Goal: Task Accomplishment & Management: Use online tool/utility

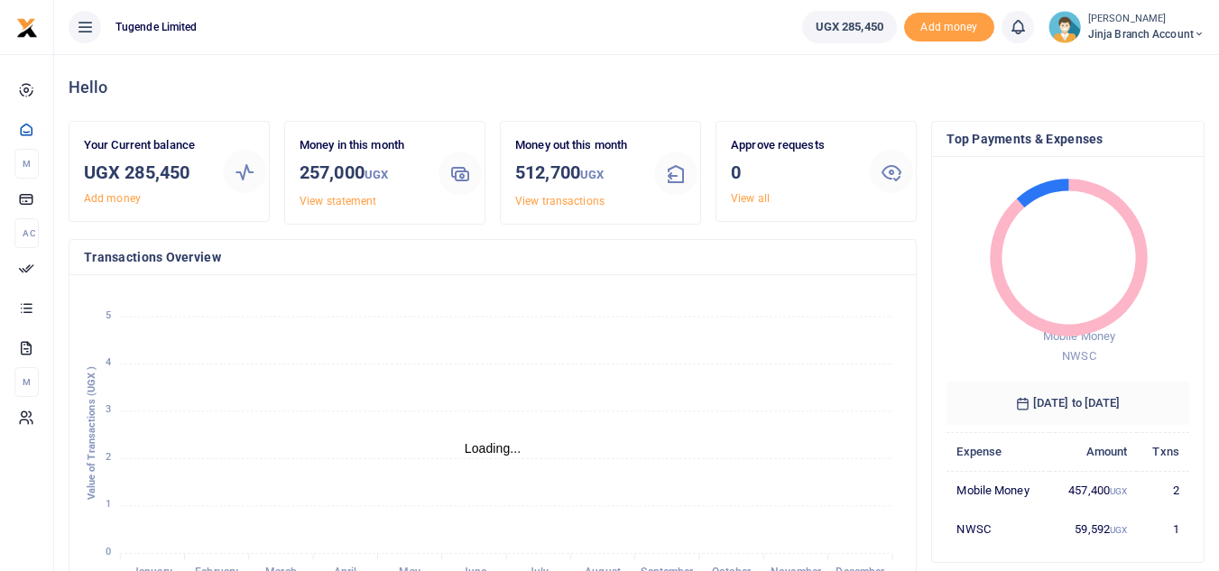
scroll to position [14, 14]
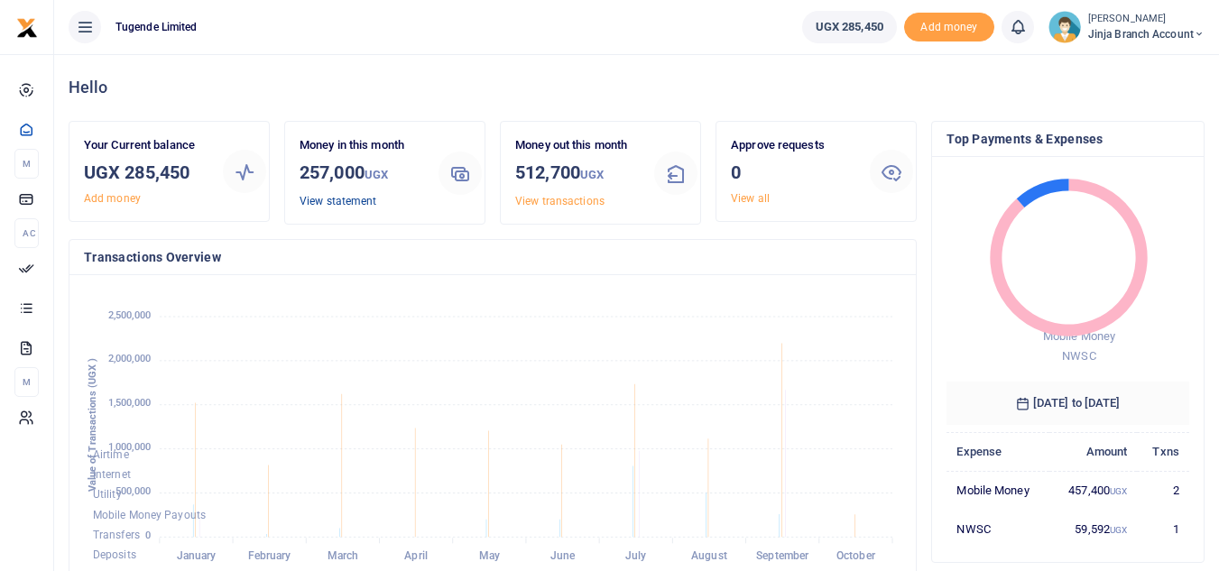
click at [341, 201] on link "View statement" at bounding box center [337, 201] width 77 height 13
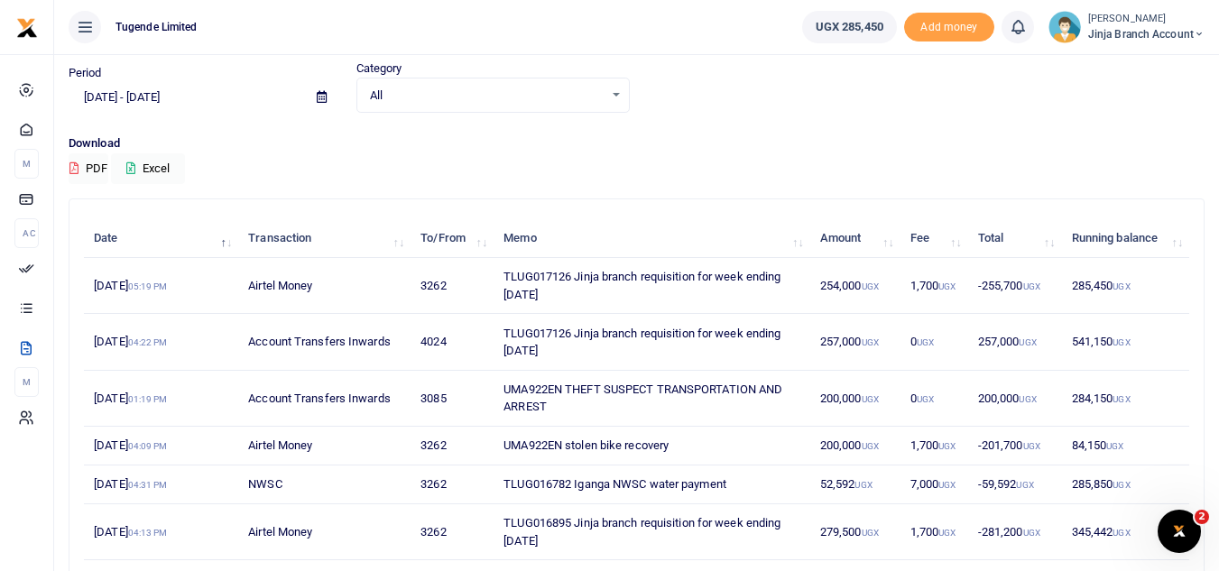
scroll to position [90, 0]
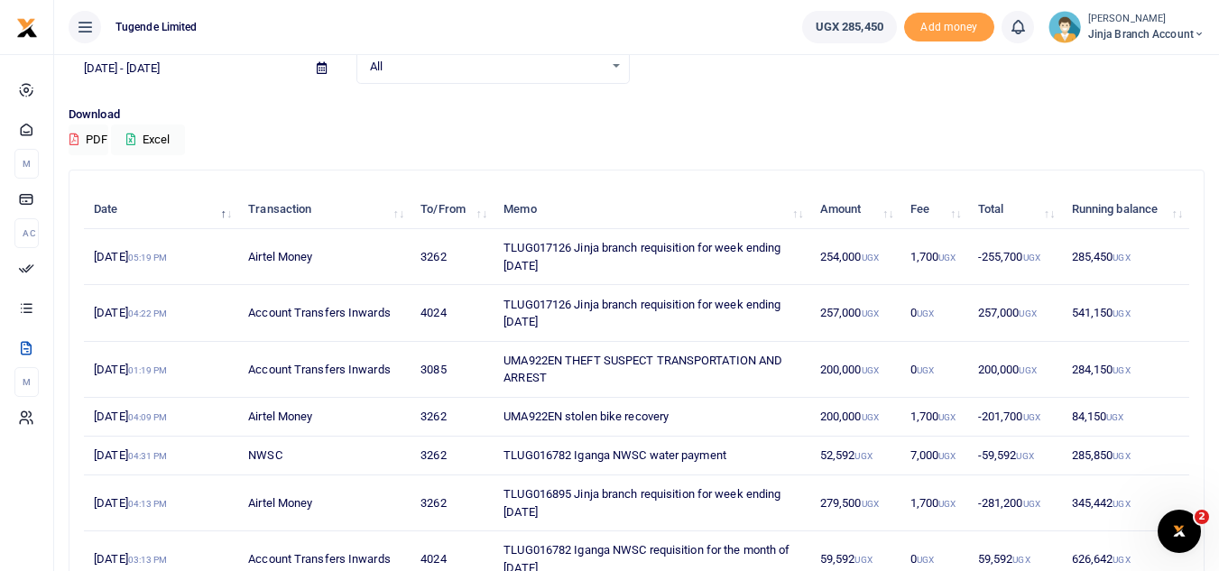
click at [1200, 28] on icon at bounding box center [1198, 34] width 11 height 13
click at [1129, 66] on link "Switch accounts" at bounding box center [1134, 65] width 143 height 25
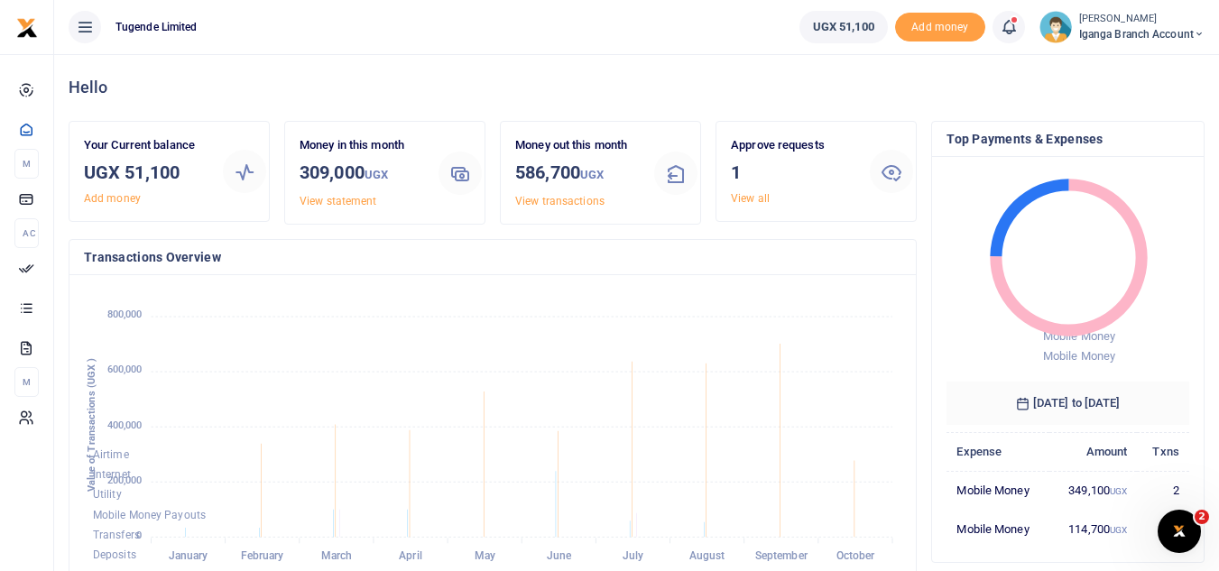
click at [767, 188] on div "Approve requests 1 View all" at bounding box center [792, 171] width 139 height 70
click at [760, 194] on link "View all" at bounding box center [750, 198] width 39 height 13
click at [747, 197] on link "View all" at bounding box center [750, 198] width 39 height 13
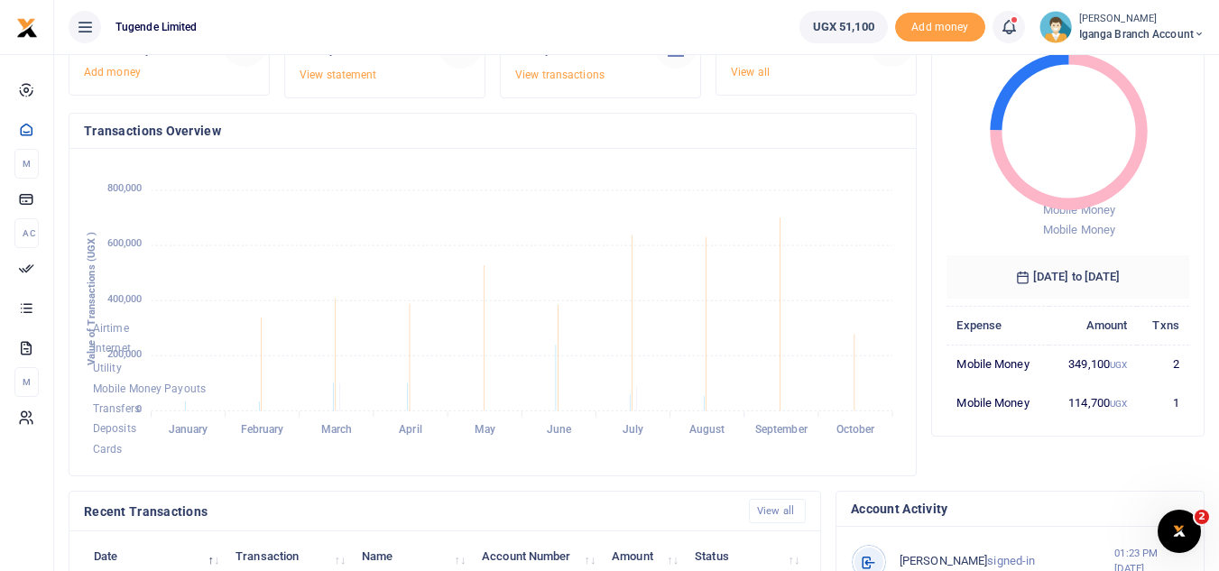
scroll to position [56, 0]
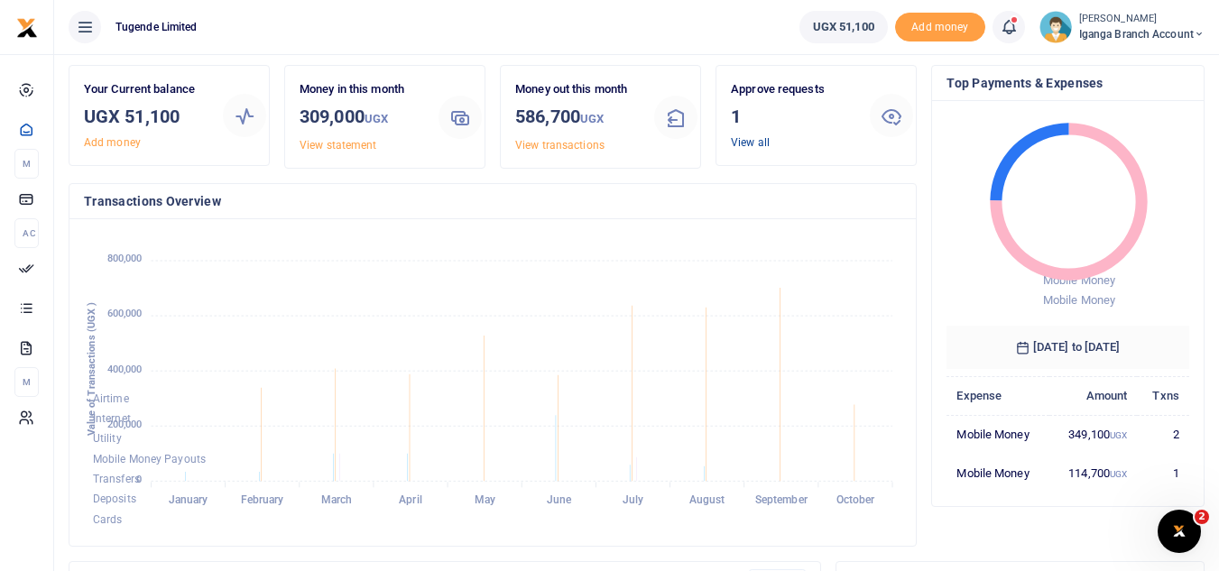
click at [757, 139] on link "View all" at bounding box center [750, 142] width 39 height 13
click at [744, 139] on link "View all" at bounding box center [750, 142] width 39 height 13
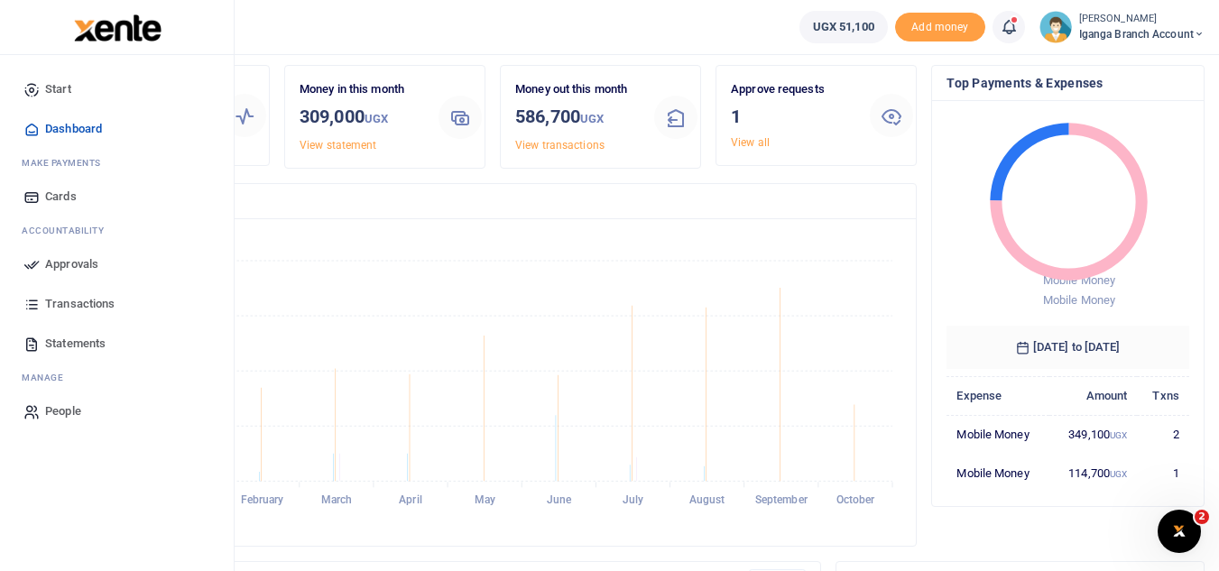
click at [83, 121] on span "Dashboard" at bounding box center [73, 129] width 57 height 18
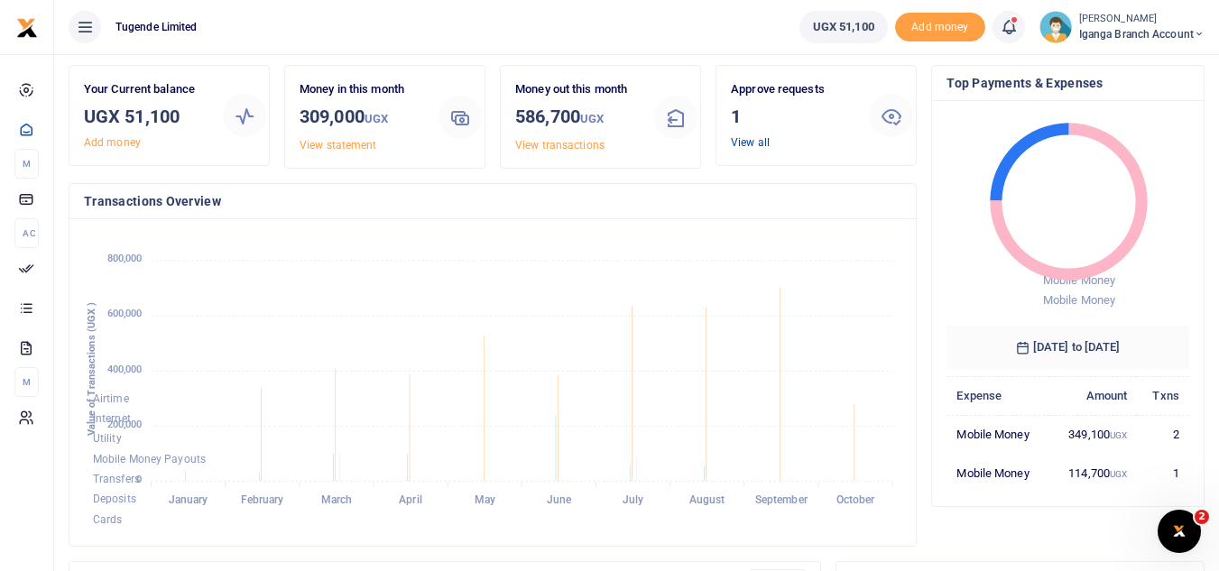
click at [761, 143] on link "View all" at bounding box center [750, 142] width 39 height 13
click at [755, 142] on link "View all" at bounding box center [750, 142] width 39 height 13
click at [758, 144] on link "View all" at bounding box center [750, 142] width 39 height 13
click at [891, 115] on icon at bounding box center [891, 116] width 22 height 22
click at [754, 143] on link "View all" at bounding box center [750, 142] width 39 height 13
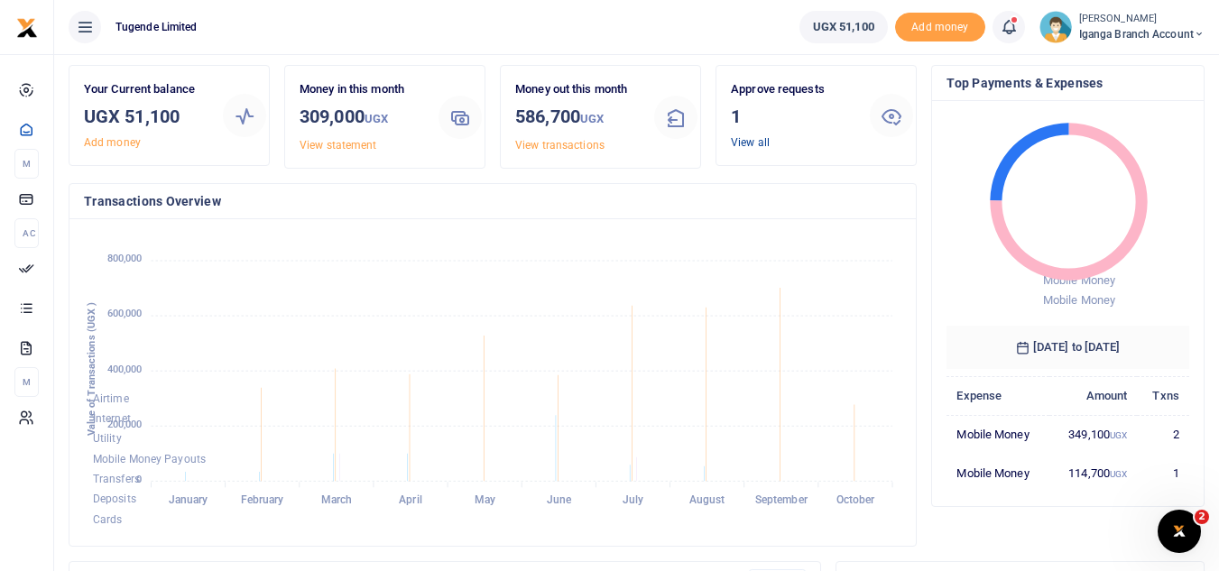
click at [745, 141] on link "View all" at bounding box center [750, 142] width 39 height 13
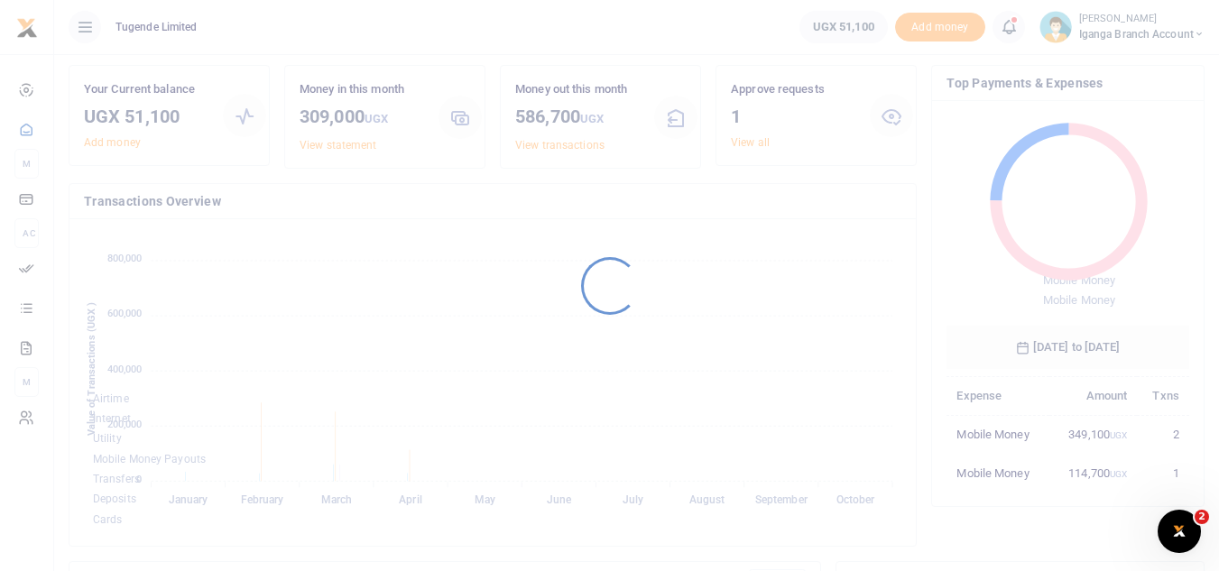
scroll to position [14, 14]
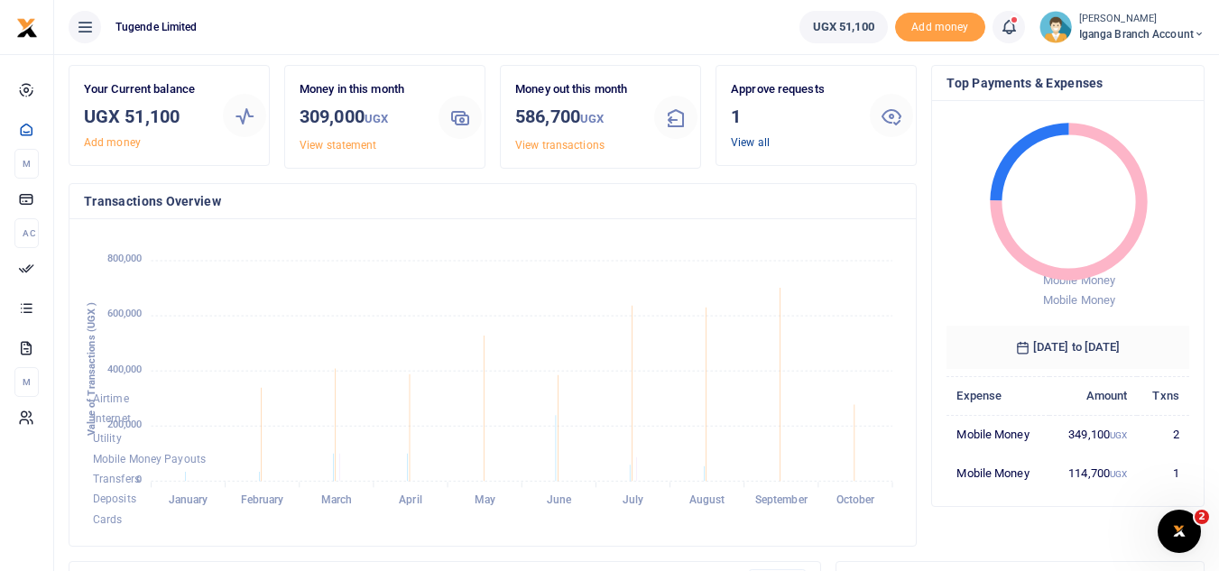
click at [741, 143] on link "View all" at bounding box center [750, 142] width 39 height 13
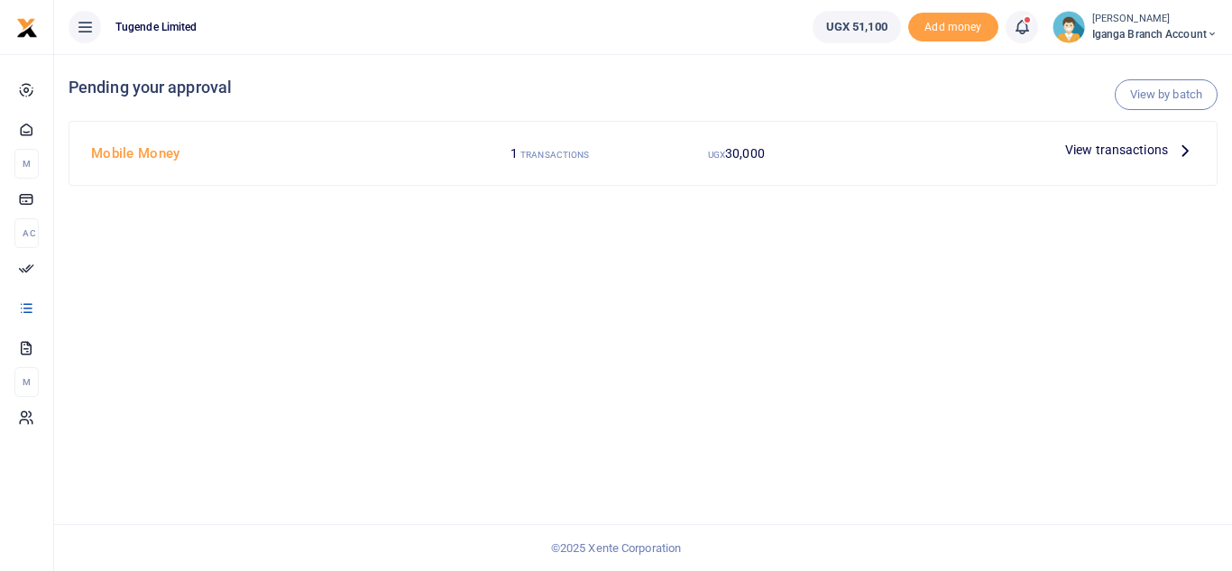
click at [1183, 152] on icon at bounding box center [1185, 150] width 20 height 20
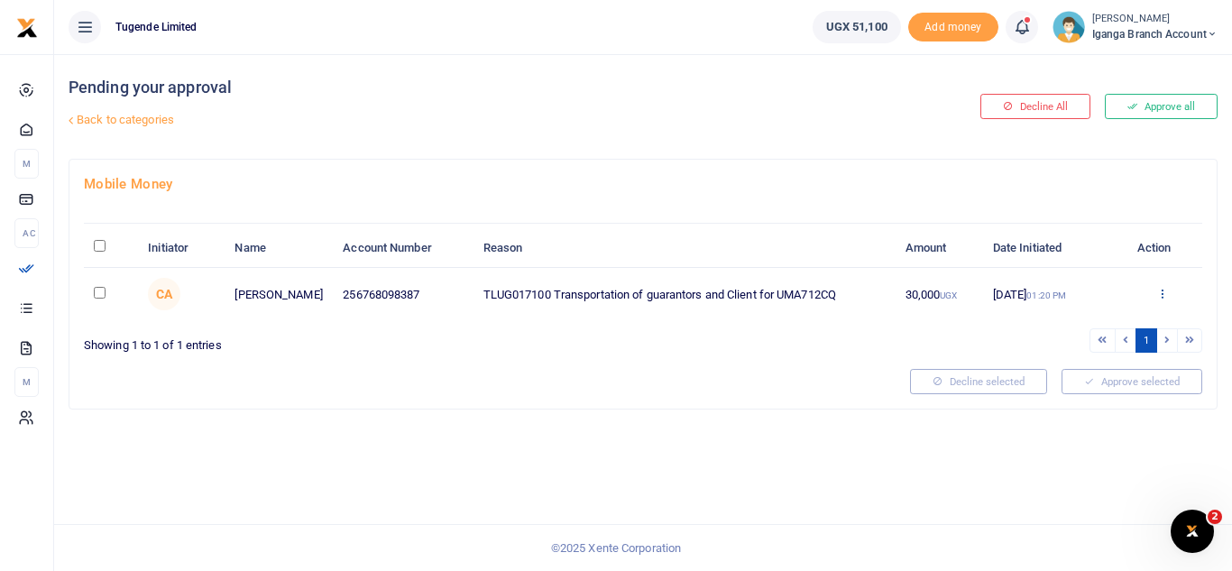
click at [1165, 289] on icon at bounding box center [1162, 293] width 12 height 13
click at [1089, 321] on link "Approve" at bounding box center [1096, 322] width 143 height 25
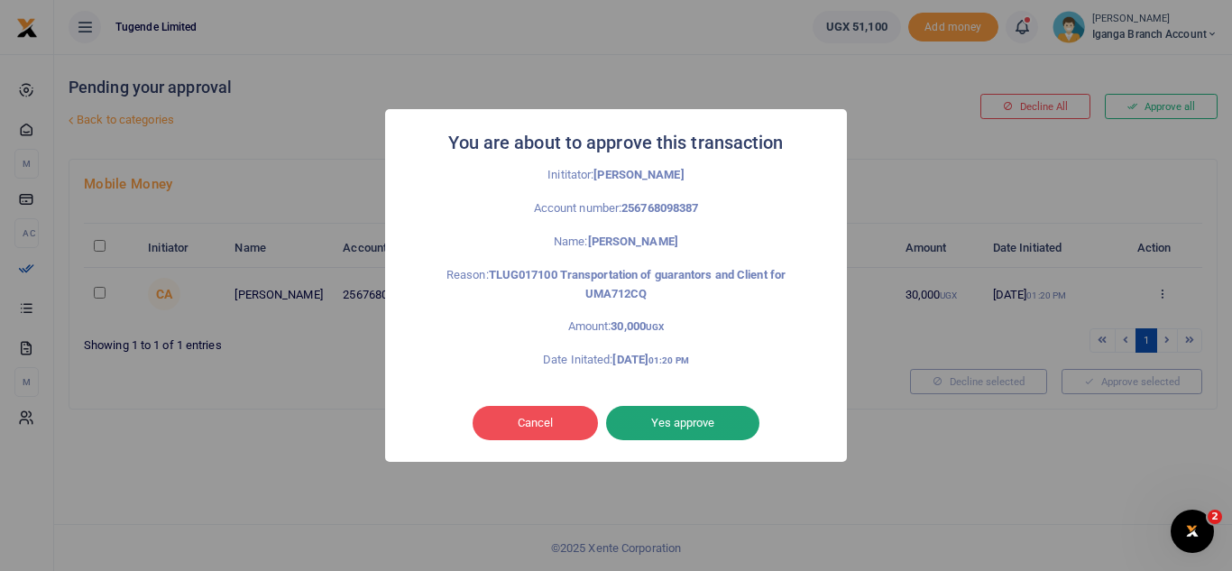
click at [647, 421] on button "Yes approve" at bounding box center [682, 423] width 153 height 34
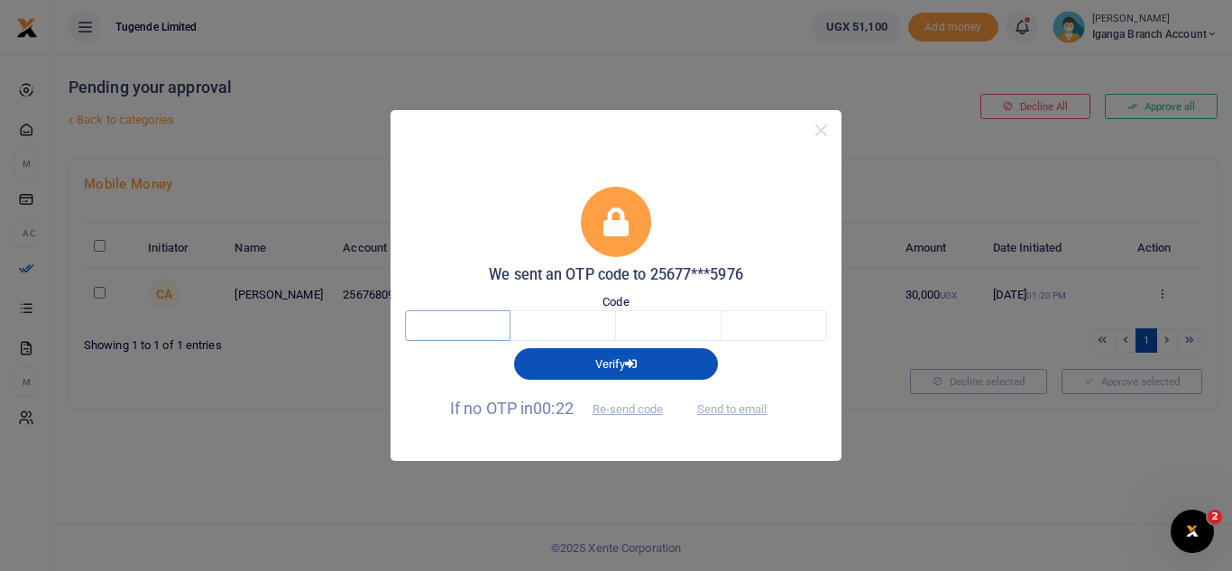
click at [458, 327] on input "text" at bounding box center [458, 325] width 106 height 31
type input "7"
type input "9"
type input "1"
type input "6"
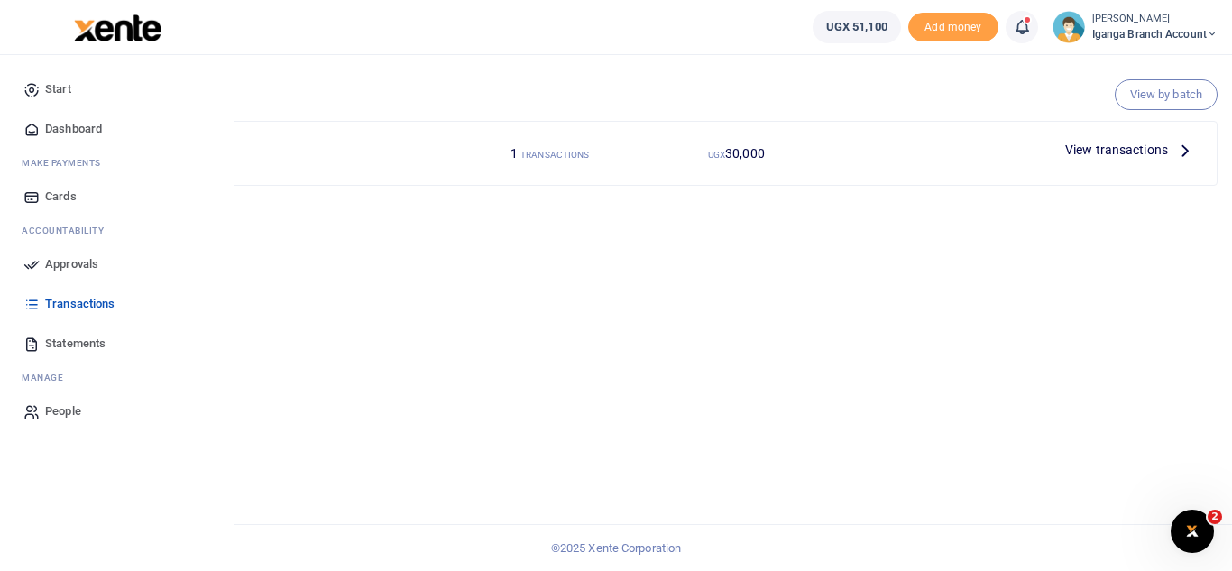
click at [82, 297] on span "Transactions" at bounding box center [79, 304] width 69 height 18
